Goal: Task Accomplishment & Management: Manage account settings

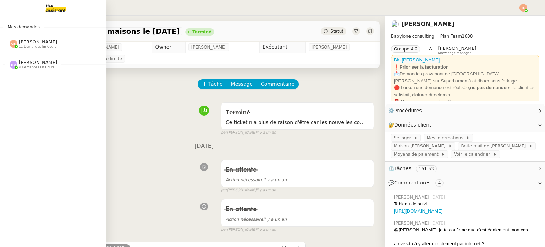
click at [41, 61] on span "[PERSON_NAME]" at bounding box center [38, 62] width 38 height 5
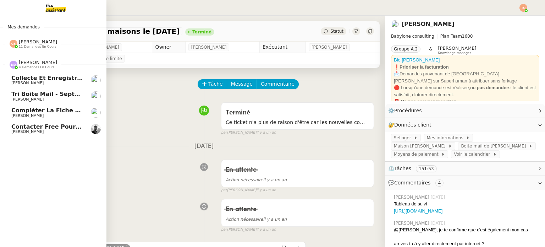
click at [41, 61] on span "[PERSON_NAME]" at bounding box center [38, 62] width 38 height 5
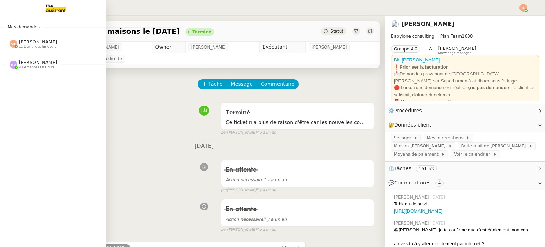
click at [39, 48] on span "11 demandes en cours" at bounding box center [38, 47] width 38 height 4
click at [27, 40] on span "[PERSON_NAME] 11 demandes en cours" at bounding box center [56, 40] width 106 height 15
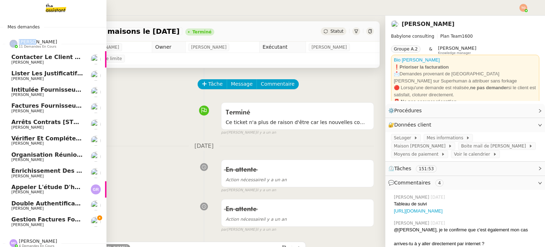
scroll to position [7, 0]
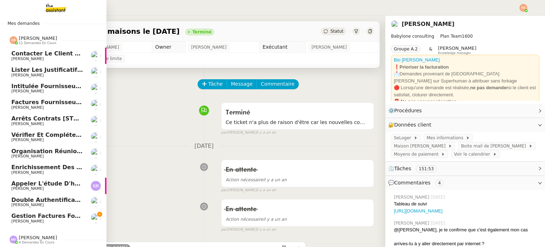
click at [41, 35] on span "[PERSON_NAME]" at bounding box center [38, 37] width 38 height 5
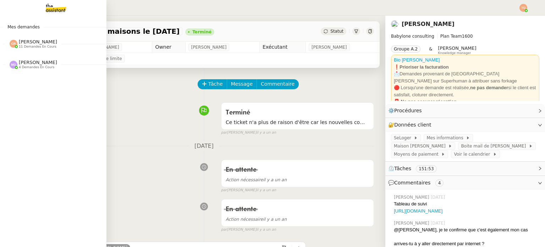
scroll to position [0, 0]
click at [33, 65] on span "[PERSON_NAME]" at bounding box center [38, 62] width 38 height 5
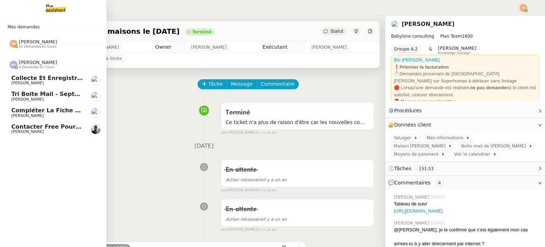
click at [33, 65] on span "[PERSON_NAME]" at bounding box center [38, 62] width 38 height 5
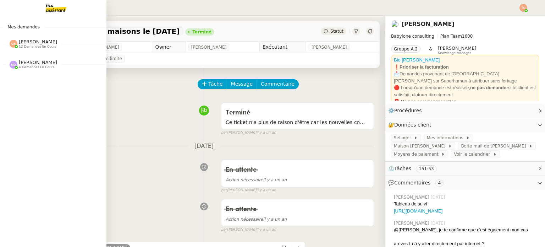
click at [48, 48] on div "[PERSON_NAME] 12 demandes en cours" at bounding box center [53, 41] width 106 height 21
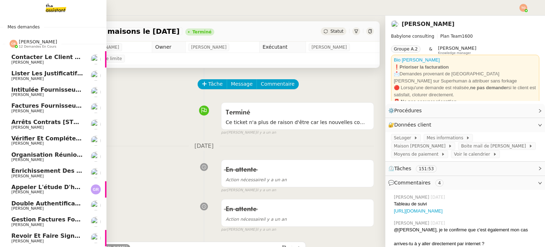
click at [67, 82] on link "Lister les justificatifs de transports reçus par les salariés - [DATE] [PERSON_…" at bounding box center [53, 75] width 106 height 16
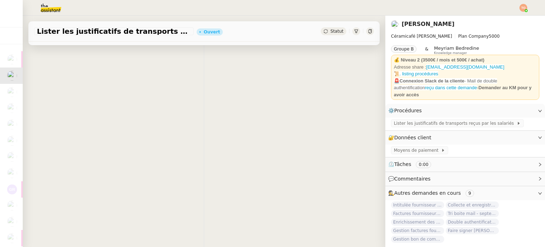
scroll to position [95, 0]
click at [451, 120] on span "Lister les justificatifs de transports reçus par les salariés" at bounding box center [455, 123] width 123 height 7
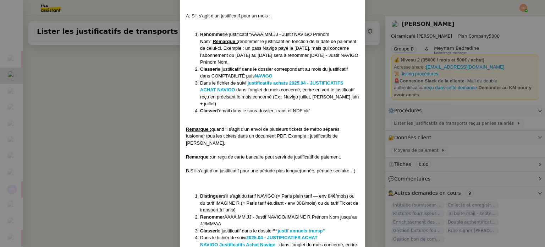
scroll to position [461, 0]
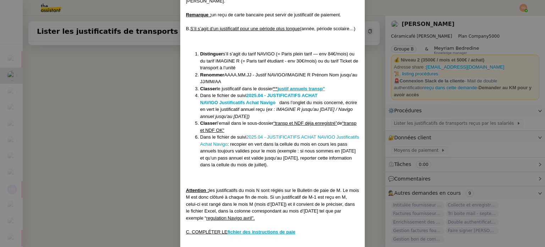
click at [149, 102] on nz-modal-container "Créée le [DATE] MAJ le [DATE] Contexte : L’employeur a l’obligation de rembours…" at bounding box center [272, 123] width 545 height 247
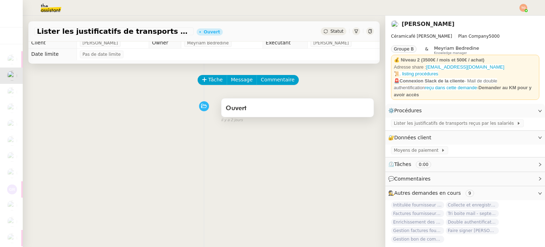
scroll to position [0, 0]
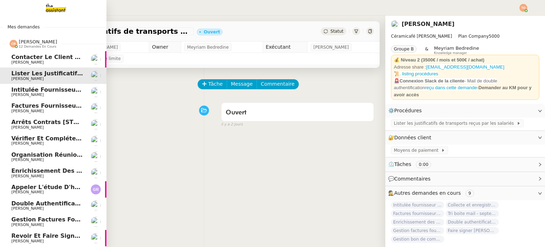
click at [32, 61] on span "[PERSON_NAME]" at bounding box center [27, 62] width 32 height 5
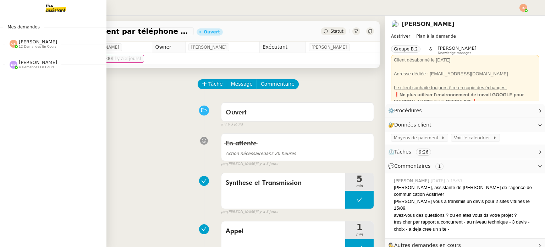
click at [42, 47] on span "12 demandes en cours" at bounding box center [38, 47] width 38 height 4
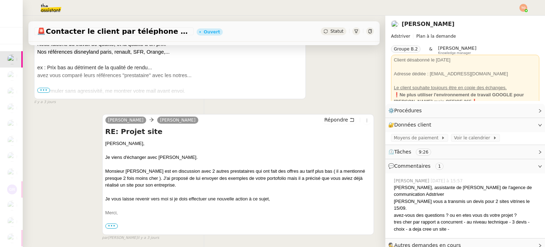
scroll to position [213, 0]
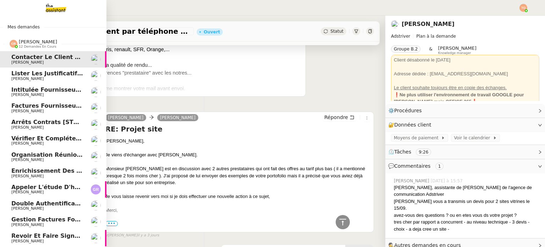
click at [67, 126] on span "[PERSON_NAME]" at bounding box center [47, 127] width 72 height 4
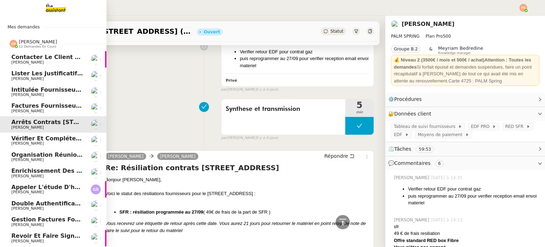
scroll to position [23, 0]
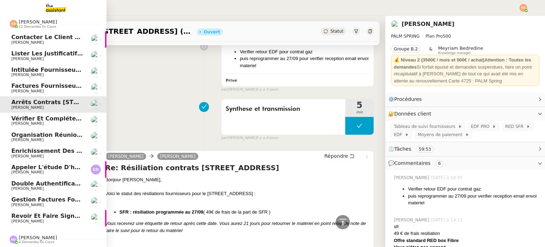
click at [79, 155] on link "Enrichissement des connaissances - [DATE] [PERSON_NAME]" at bounding box center [53, 153] width 106 height 16
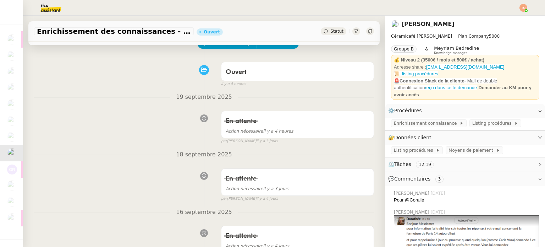
scroll to position [71, 0]
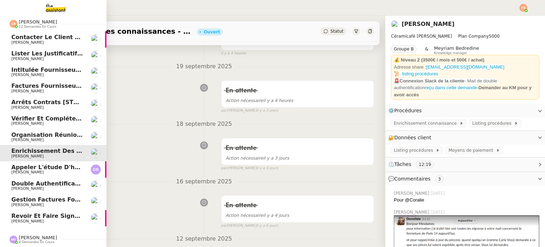
click at [47, 213] on span "Revoir et faire signer l'accord de subvention" at bounding box center [84, 215] width 147 height 7
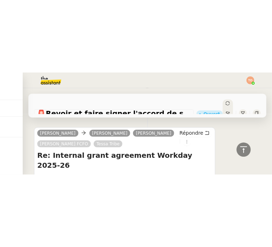
scroll to position [348, 0]
